Goal: Task Accomplishment & Management: Use online tool/utility

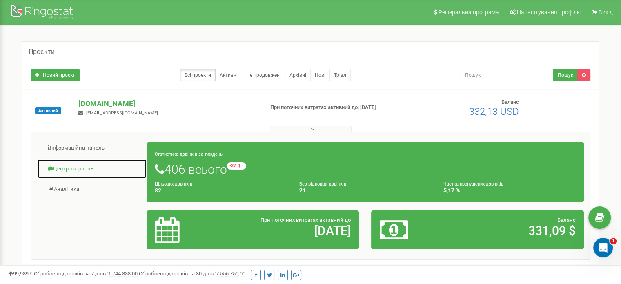
click at [80, 167] on link "Центр звернень" at bounding box center [92, 169] width 110 height 20
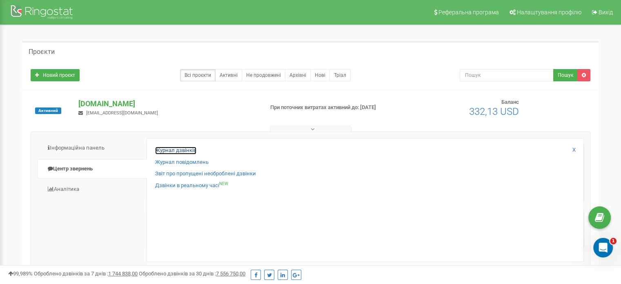
click at [167, 150] on link "Журнал дзвінків" at bounding box center [175, 151] width 41 height 8
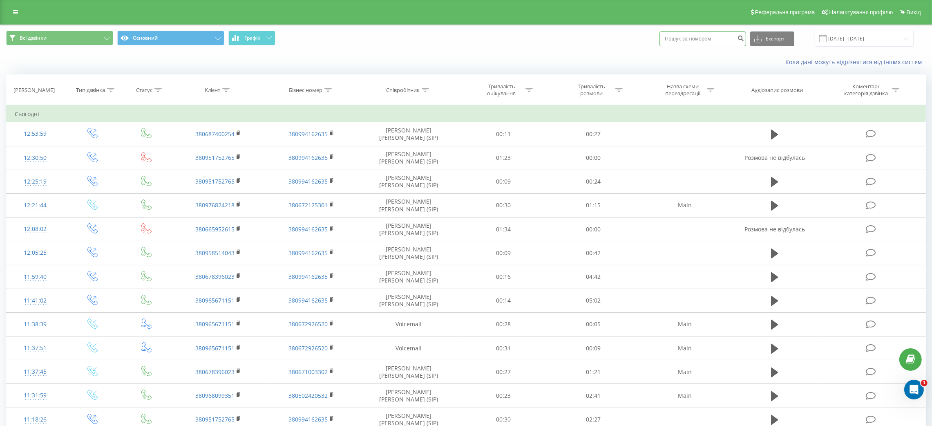
click at [683, 40] on input at bounding box center [702, 38] width 87 height 15
paste input "0993624673"
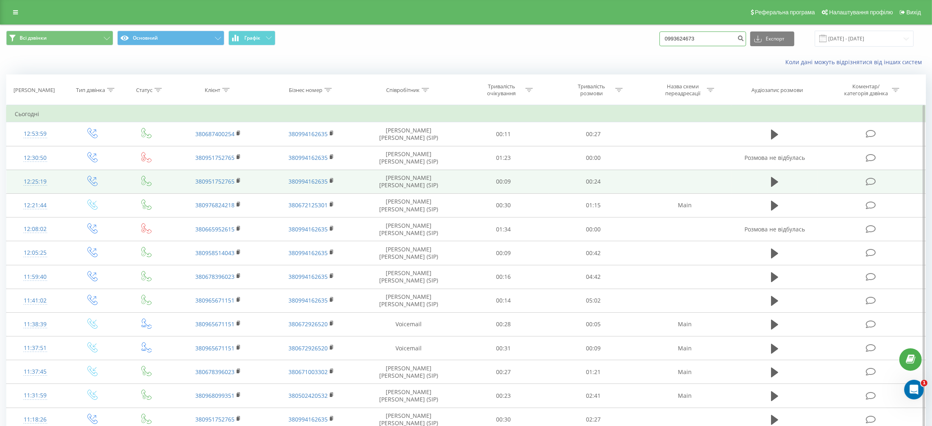
type input "0993624673"
